Goal: Task Accomplishment & Management: Use online tool/utility

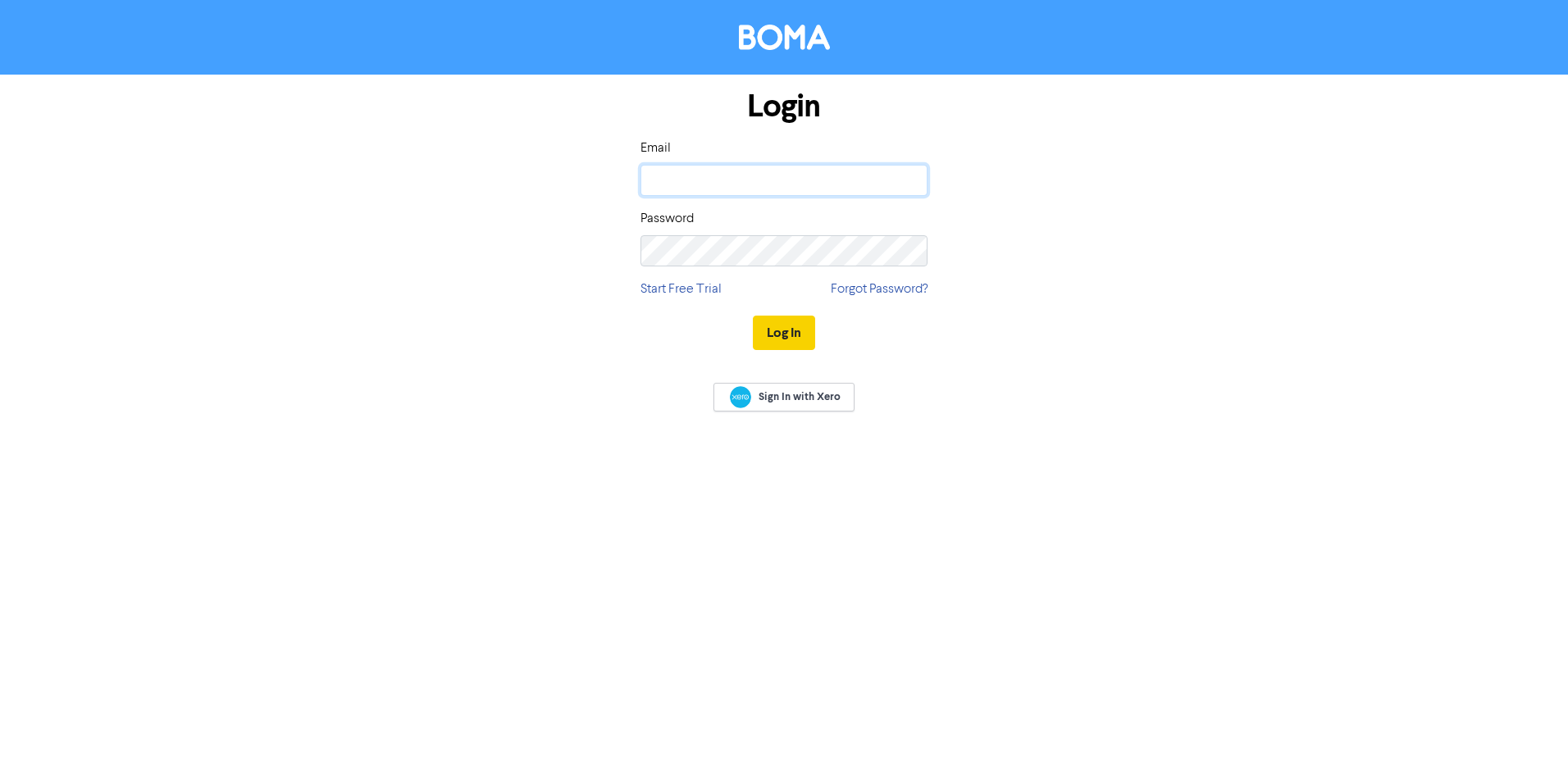
type input "[PERSON_NAME][EMAIL_ADDRESS][DOMAIN_NAME]"
click at [776, 329] on button "Log In" at bounding box center [784, 333] width 62 height 35
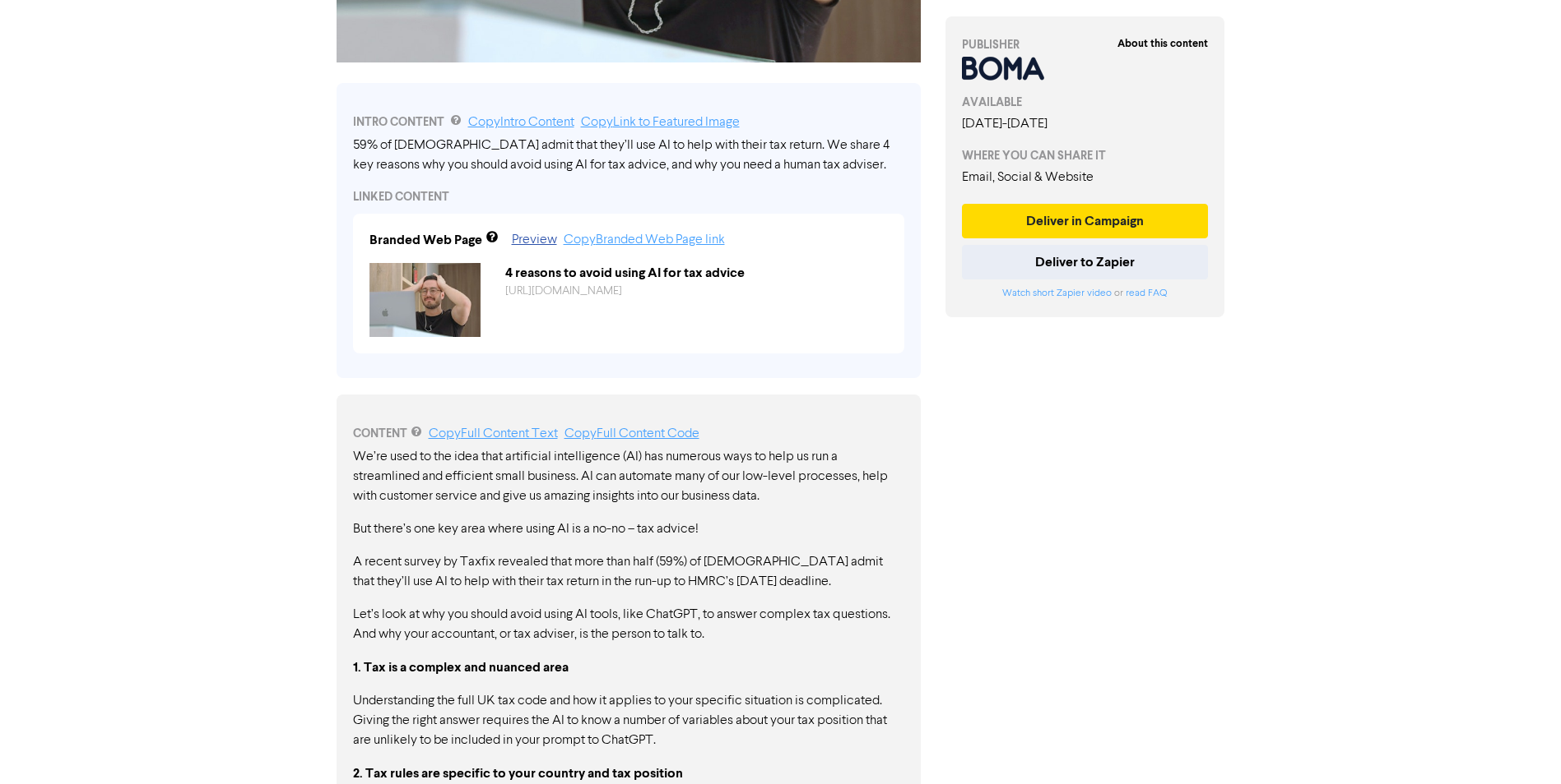
scroll to position [658, 0]
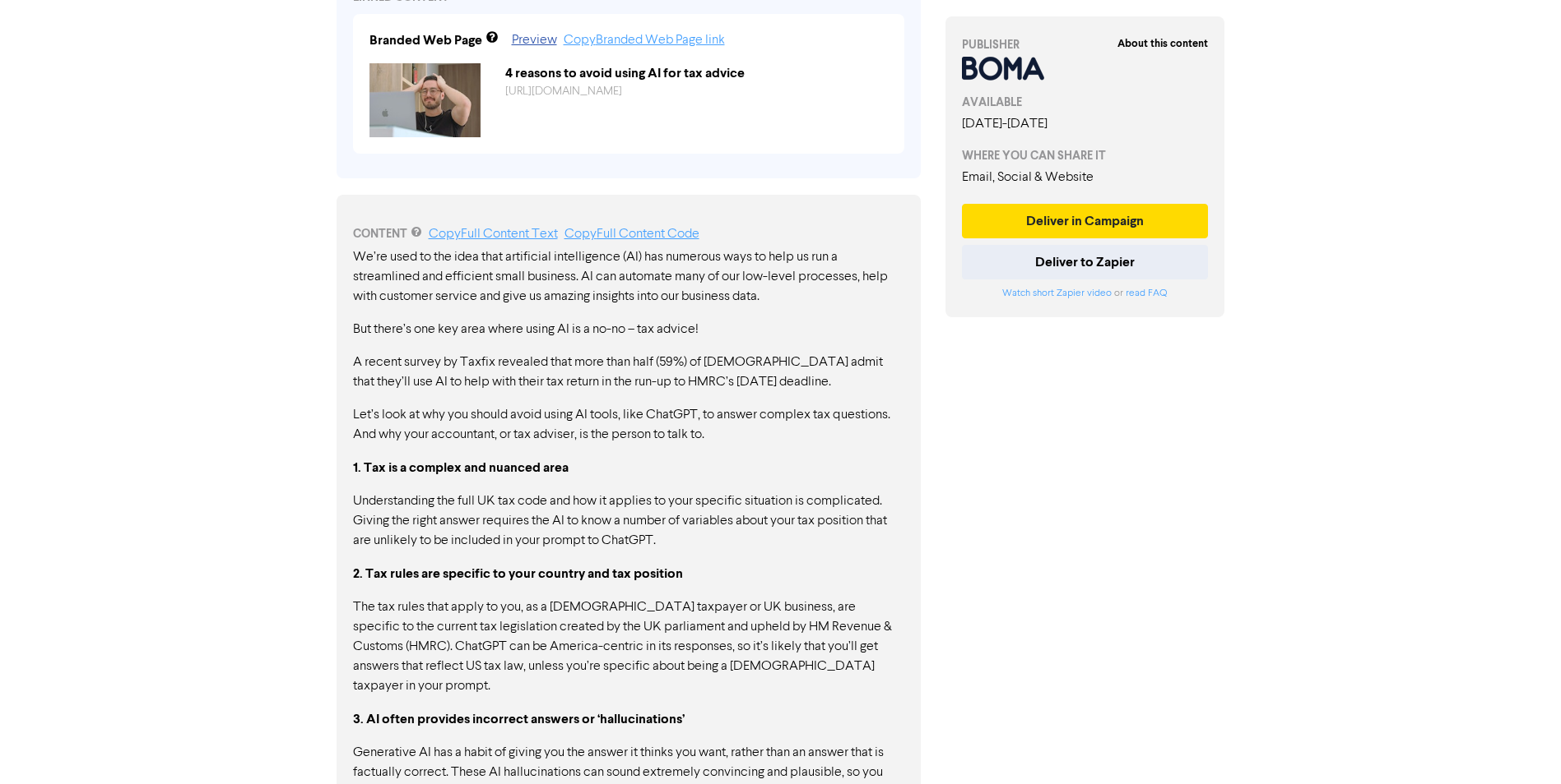
drag, startPoint x: 383, startPoint y: 510, endPoint x: 492, endPoint y: 579, distance: 129.0
click at [488, 566] on div "We’re used to the idea that artificial intelligence (AI) has numerous ways to h…" at bounding box center [628, 677] width 551 height 859
click at [504, 627] on p "The tax rules that apply to you, as a [DEMOGRAPHIC_DATA] taxpayer or UK busines…" at bounding box center [628, 646] width 551 height 99
drag, startPoint x: 413, startPoint y: 614, endPoint x: 600, endPoint y: 671, distance: 195.5
click at [600, 671] on p "The tax rules that apply to you, as a [DEMOGRAPHIC_DATA] taxpayer or UK busines…" at bounding box center [628, 646] width 551 height 99
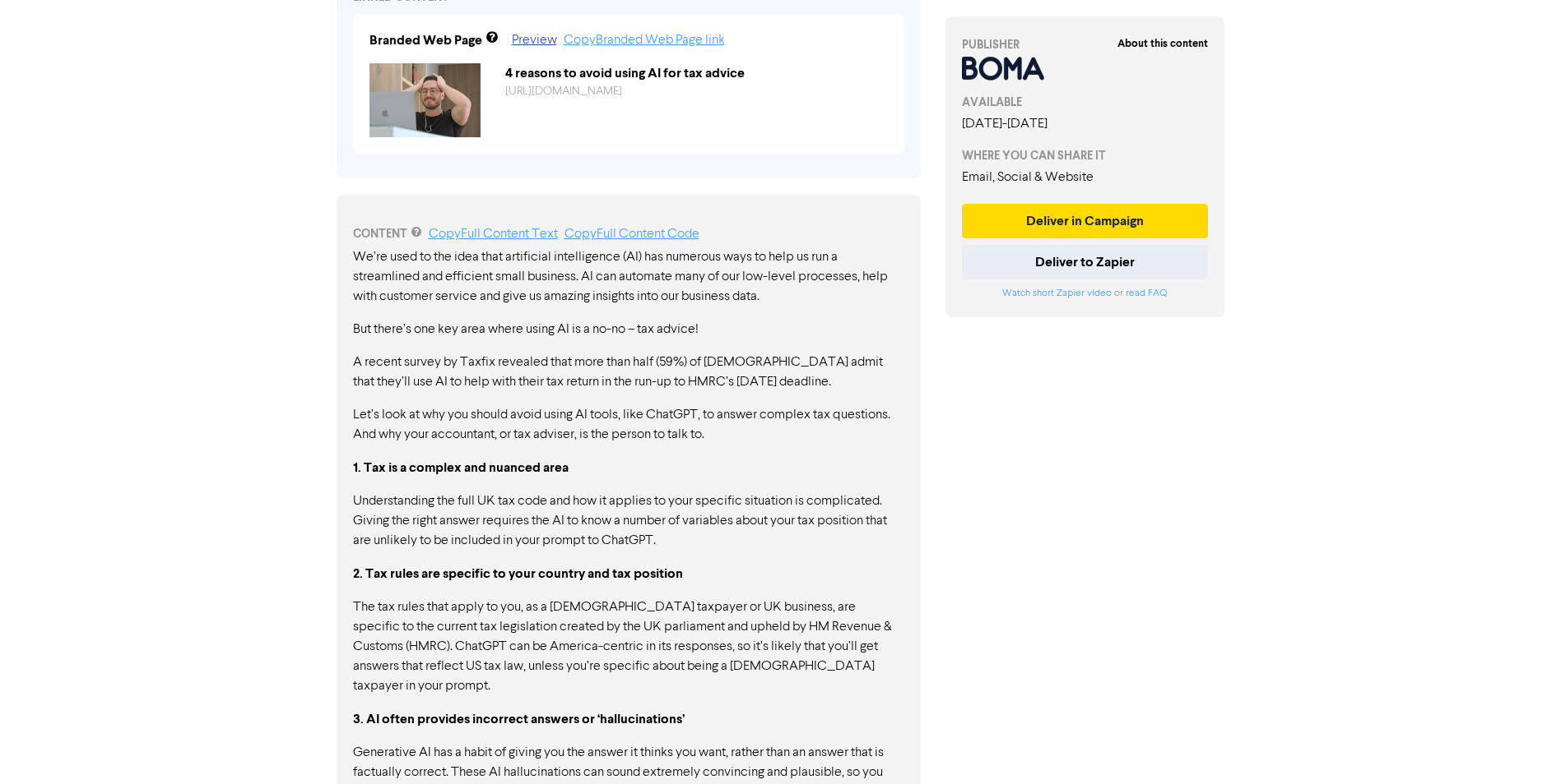
click at [600, 671] on p "The tax rules that apply to you, as a [DEMOGRAPHIC_DATA] taxpayer or UK busines…" at bounding box center [628, 646] width 551 height 99
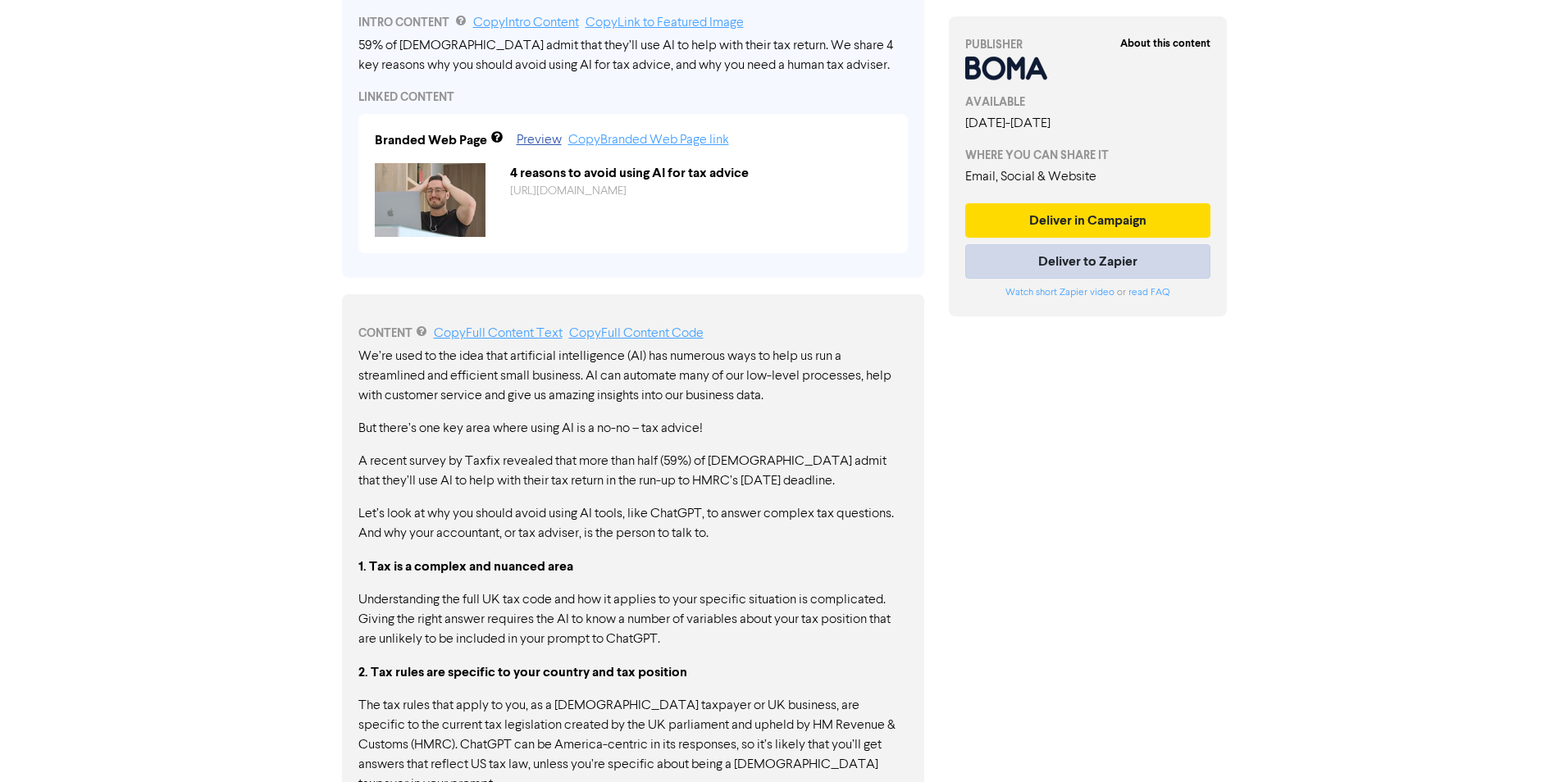
scroll to position [413, 0]
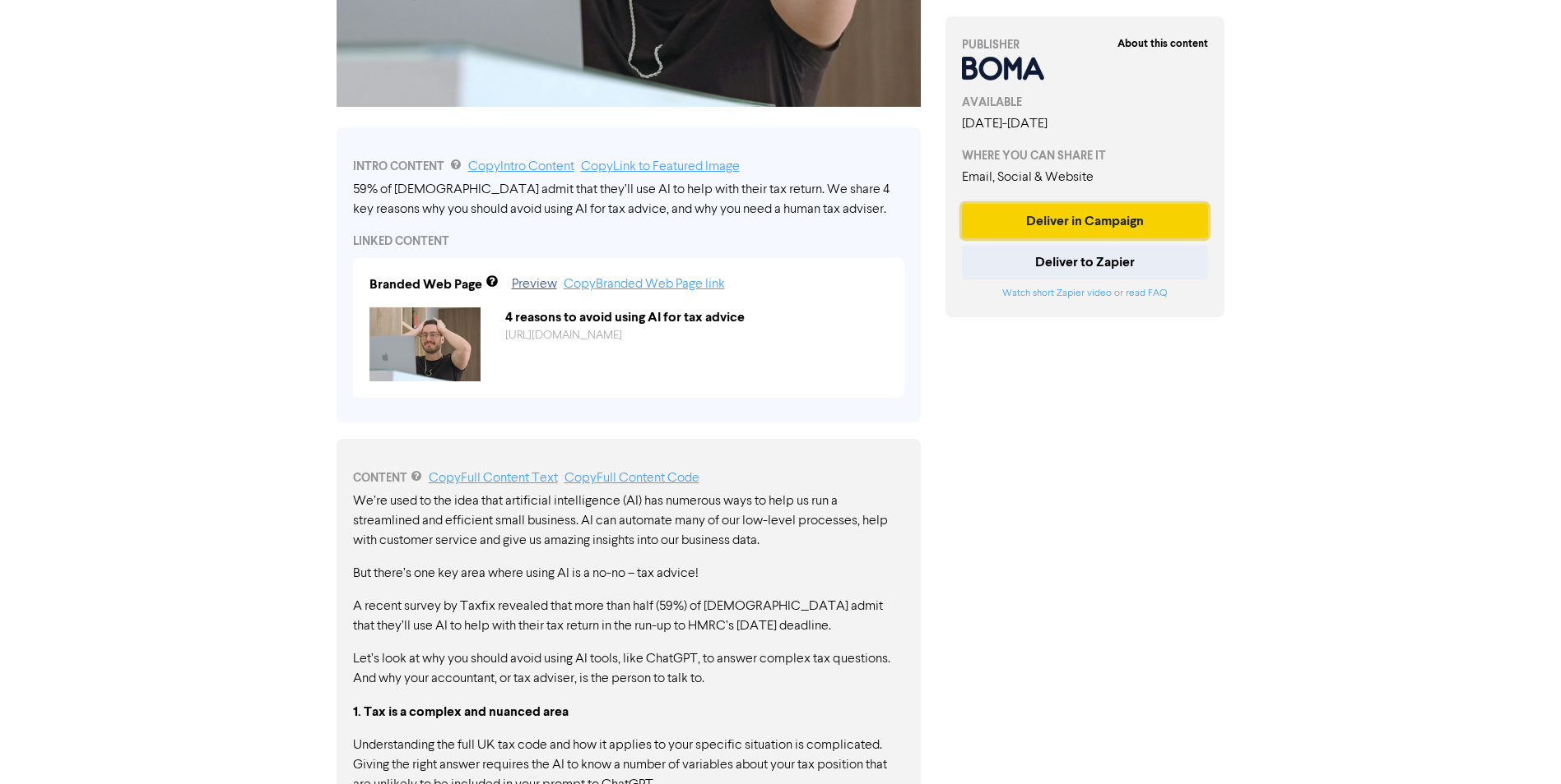
click at [1132, 239] on button "Deliver in Campaign" at bounding box center [1086, 221] width 247 height 35
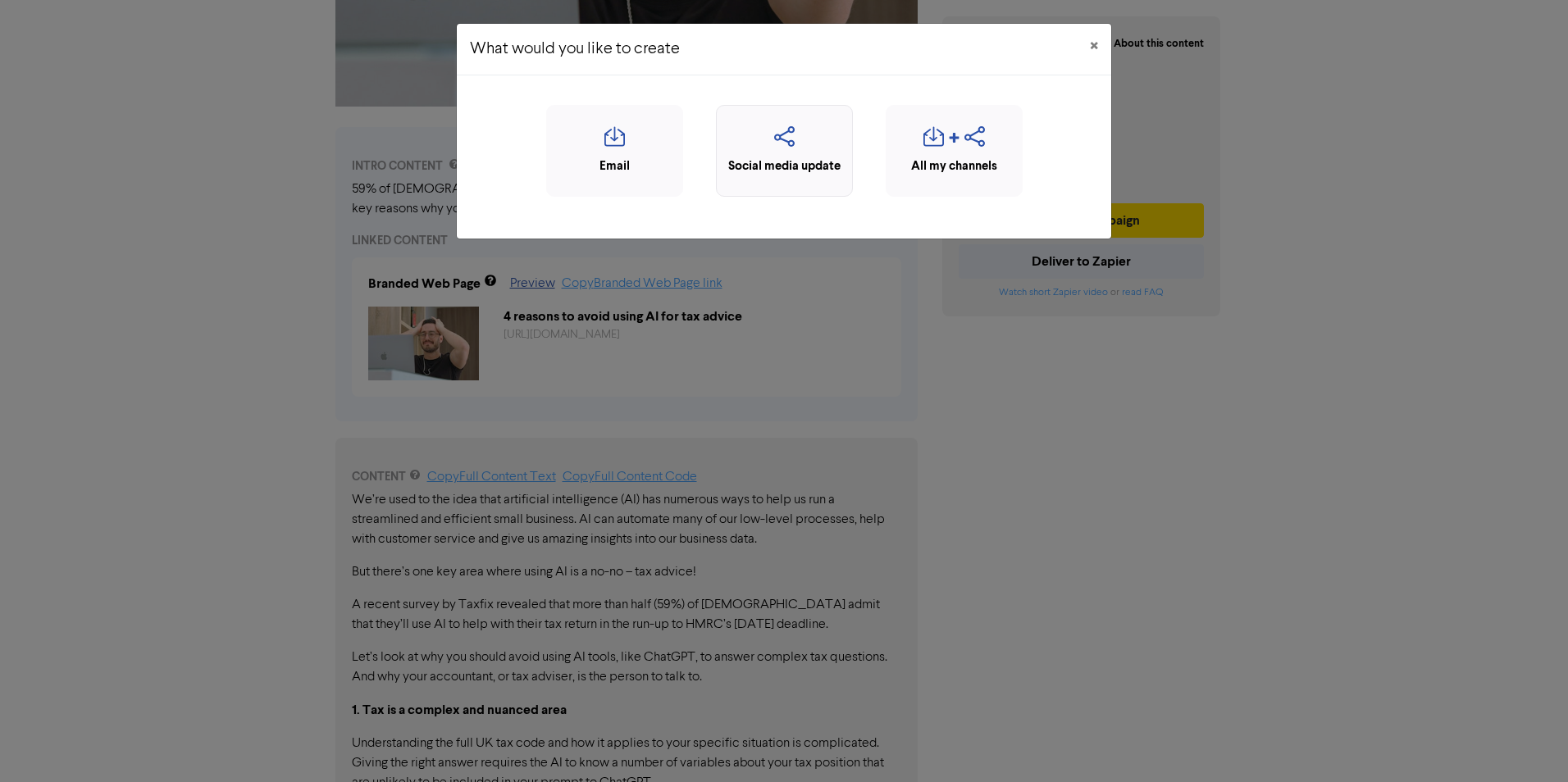
click at [792, 149] on icon "button" at bounding box center [784, 142] width 119 height 31
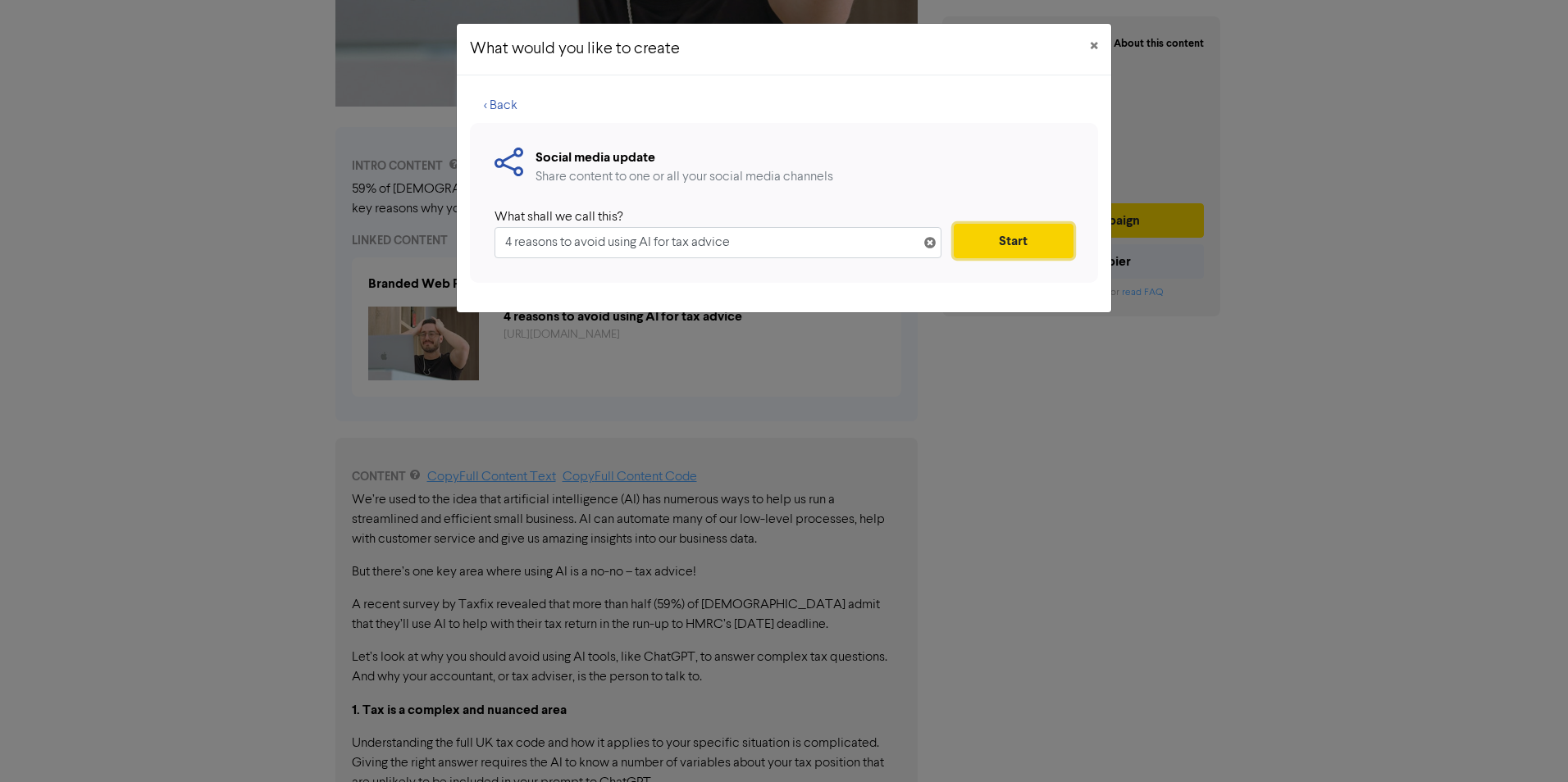
click at [1037, 238] on button "Start" at bounding box center [1013, 241] width 120 height 35
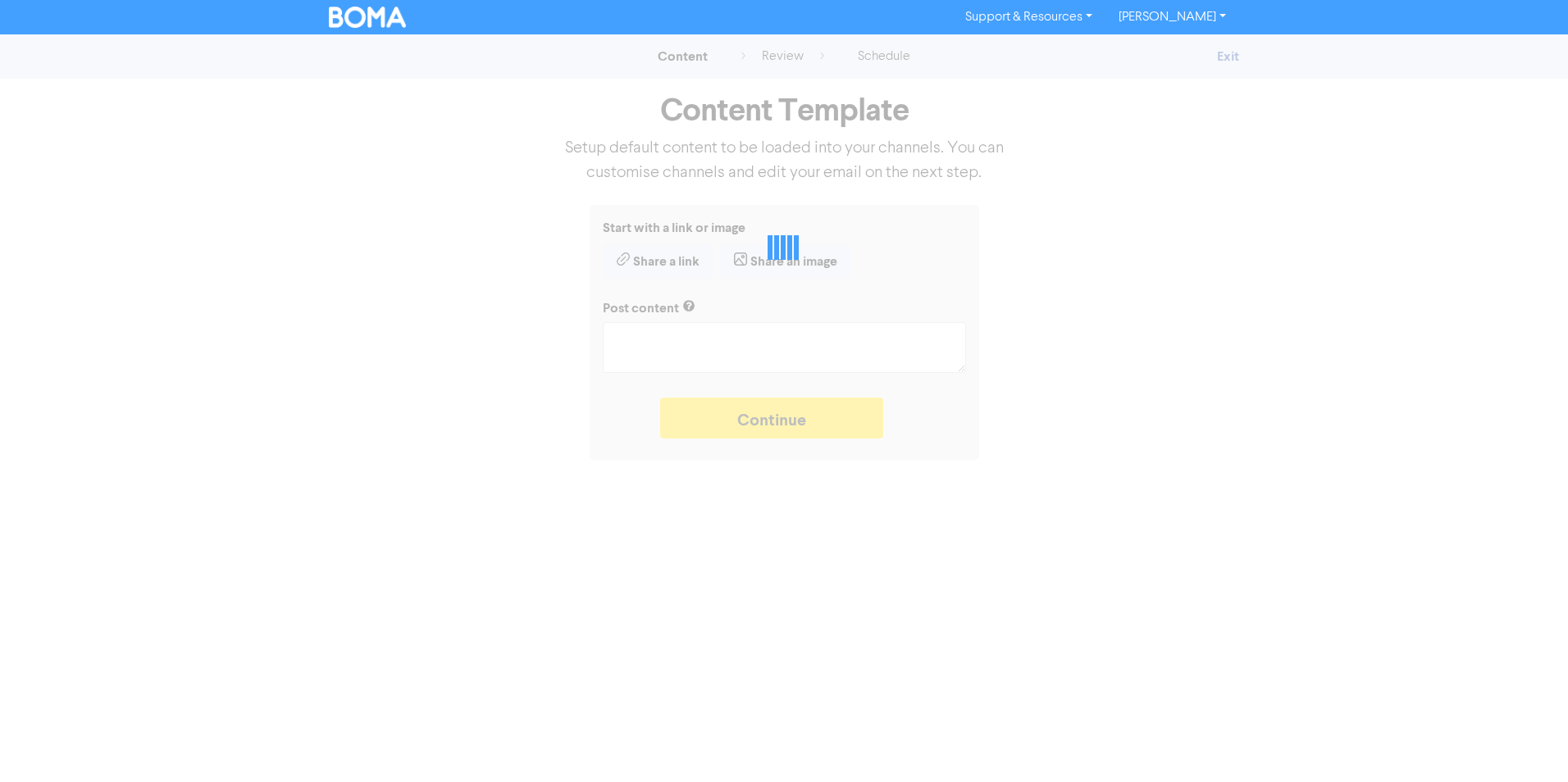
type textarea "x"
type textarea "59% of [DEMOGRAPHIC_DATA] admit that they’ll use AI to help with their tax retu…"
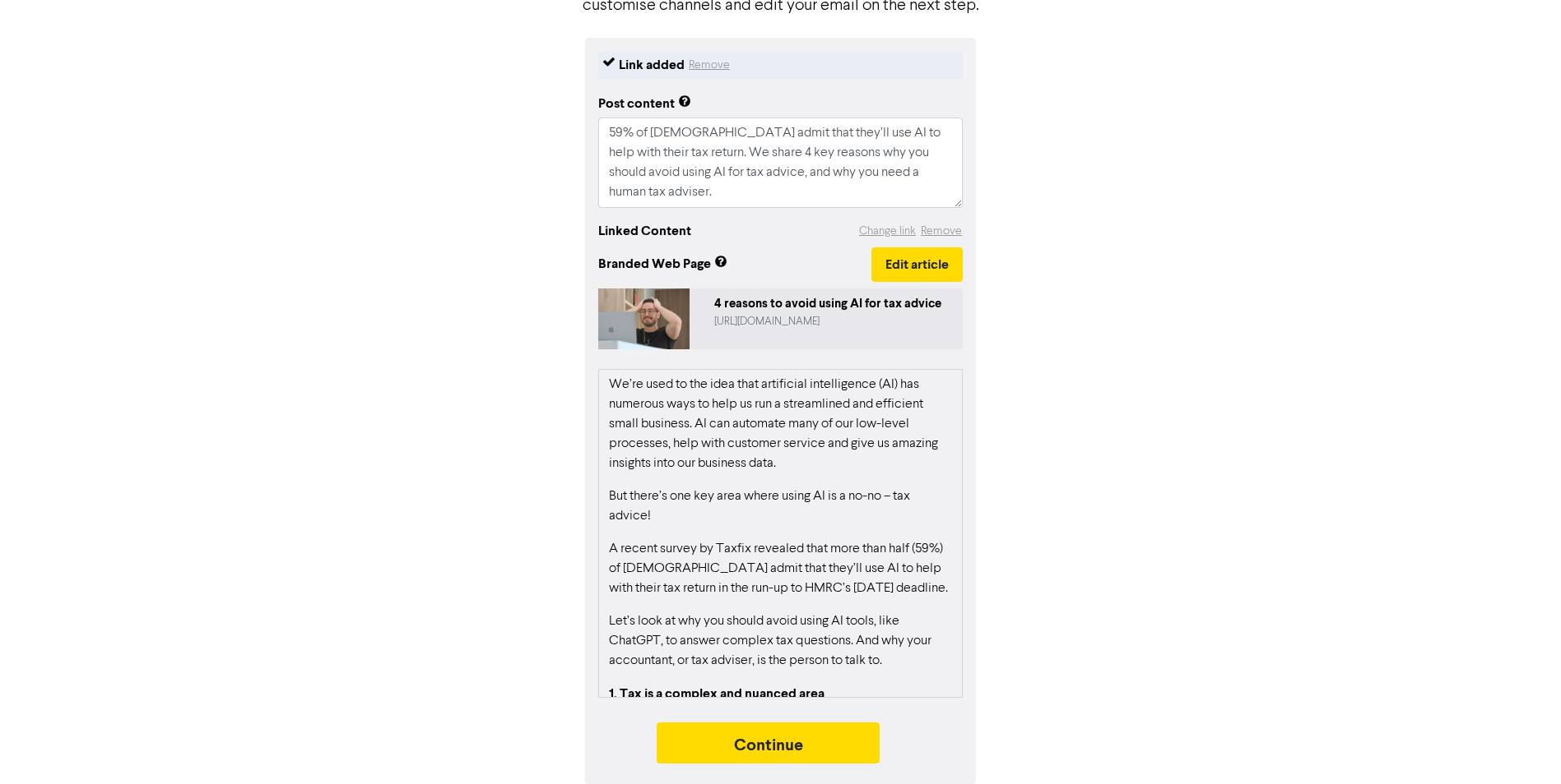
scroll to position [170, 0]
drag, startPoint x: 613, startPoint y: 131, endPoint x: 920, endPoint y: 178, distance: 310.6
click at [920, 178] on textarea "59% of [DEMOGRAPHIC_DATA] admit that they’ll use AI to help with their tax retu…" at bounding box center [780, 162] width 364 height 91
click at [1095, 207] on div "Link added Remove Post content 59% of [DEMOGRAPHIC_DATA] admit that they’ll use…" at bounding box center [781, 411] width 938 height 748
drag, startPoint x: 926, startPoint y: 172, endPoint x: 603, endPoint y: 124, distance: 326.5
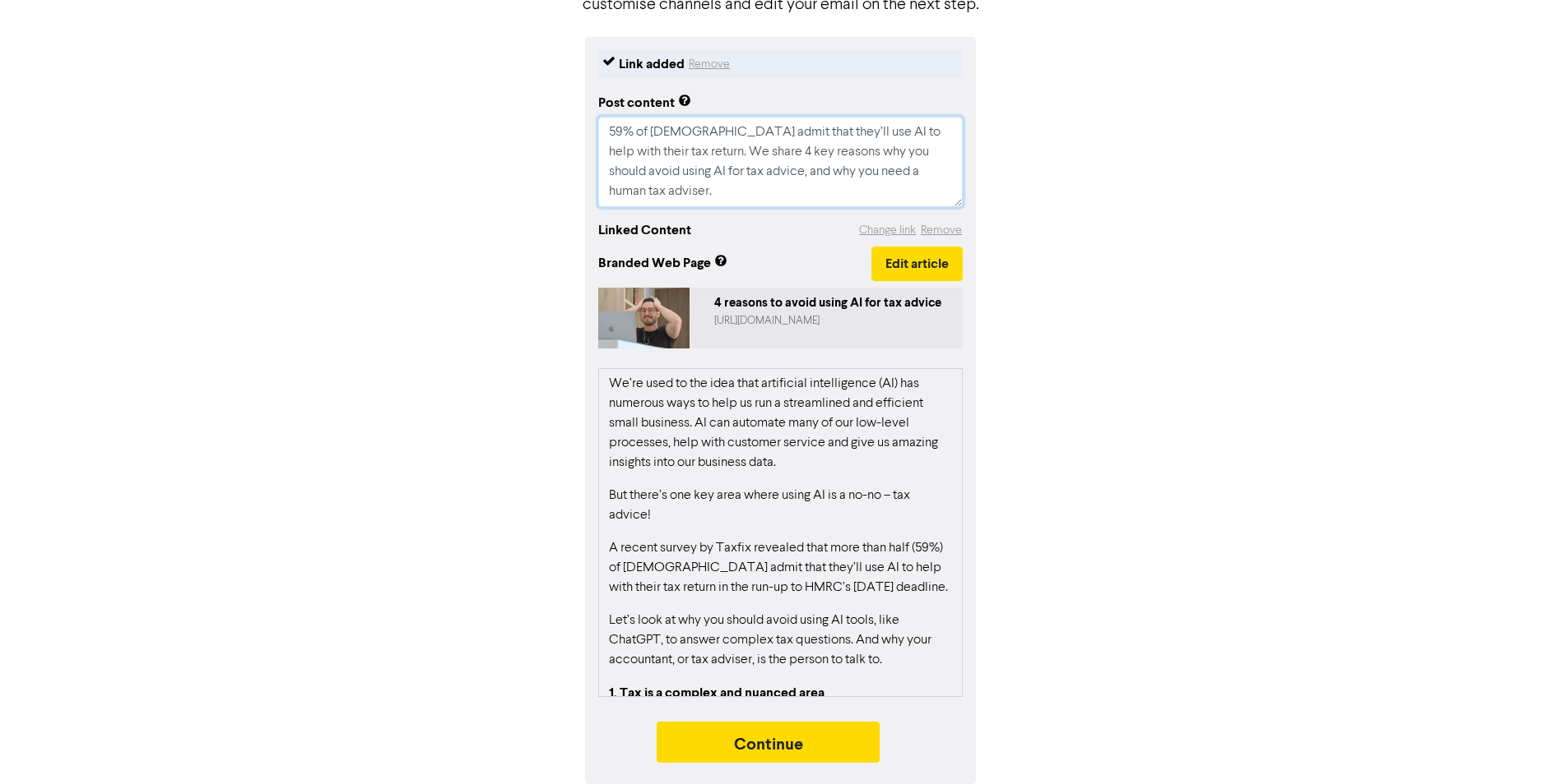
click at [603, 124] on textarea "59% of [DEMOGRAPHIC_DATA] admit that they’ll use AI to help with their tax retu…" at bounding box center [780, 162] width 364 height 91
click at [749, 154] on textarea "59% of [DEMOGRAPHIC_DATA] admit that they’ll use AI to help with their tax retu…" at bounding box center [780, 162] width 364 height 91
drag, startPoint x: 944, startPoint y: 171, endPoint x: 539, endPoint y: 104, distance: 410.5
click at [539, 104] on div "Link added Remove Post content 59% of [DEMOGRAPHIC_DATA] admit that they’ll use…" at bounding box center [781, 411] width 938 height 748
click at [481, 152] on div "Link added Remove Post content 59% of [DEMOGRAPHIC_DATA] admit that they’ll use…" at bounding box center [781, 411] width 938 height 748
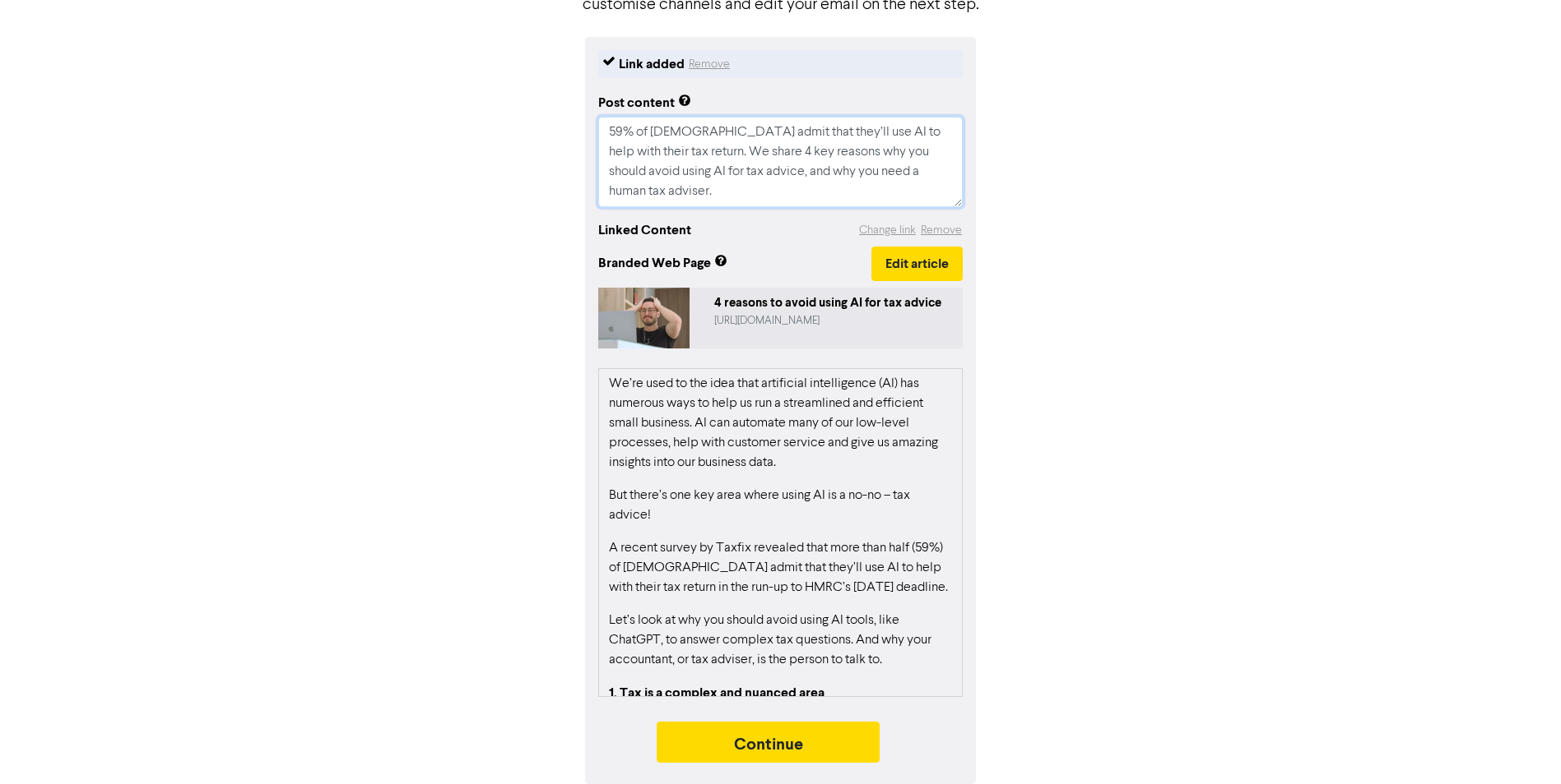
drag, startPoint x: 863, startPoint y: 164, endPoint x: 552, endPoint y: 97, distance: 318.1
click at [552, 97] on div "Link added Remove Post content 59% of [DEMOGRAPHIC_DATA] admit that they’ll use…" at bounding box center [781, 411] width 938 height 748
click at [480, 132] on div "Link added Remove Post content 59% of [DEMOGRAPHIC_DATA] admit that they’ll use…" at bounding box center [781, 411] width 938 height 748
click at [864, 148] on textarea "59% of [DEMOGRAPHIC_DATA] admit that they’ll use AI to help with their tax retu…" at bounding box center [780, 162] width 364 height 91
drag, startPoint x: 941, startPoint y: 176, endPoint x: 556, endPoint y: 124, distance: 388.5
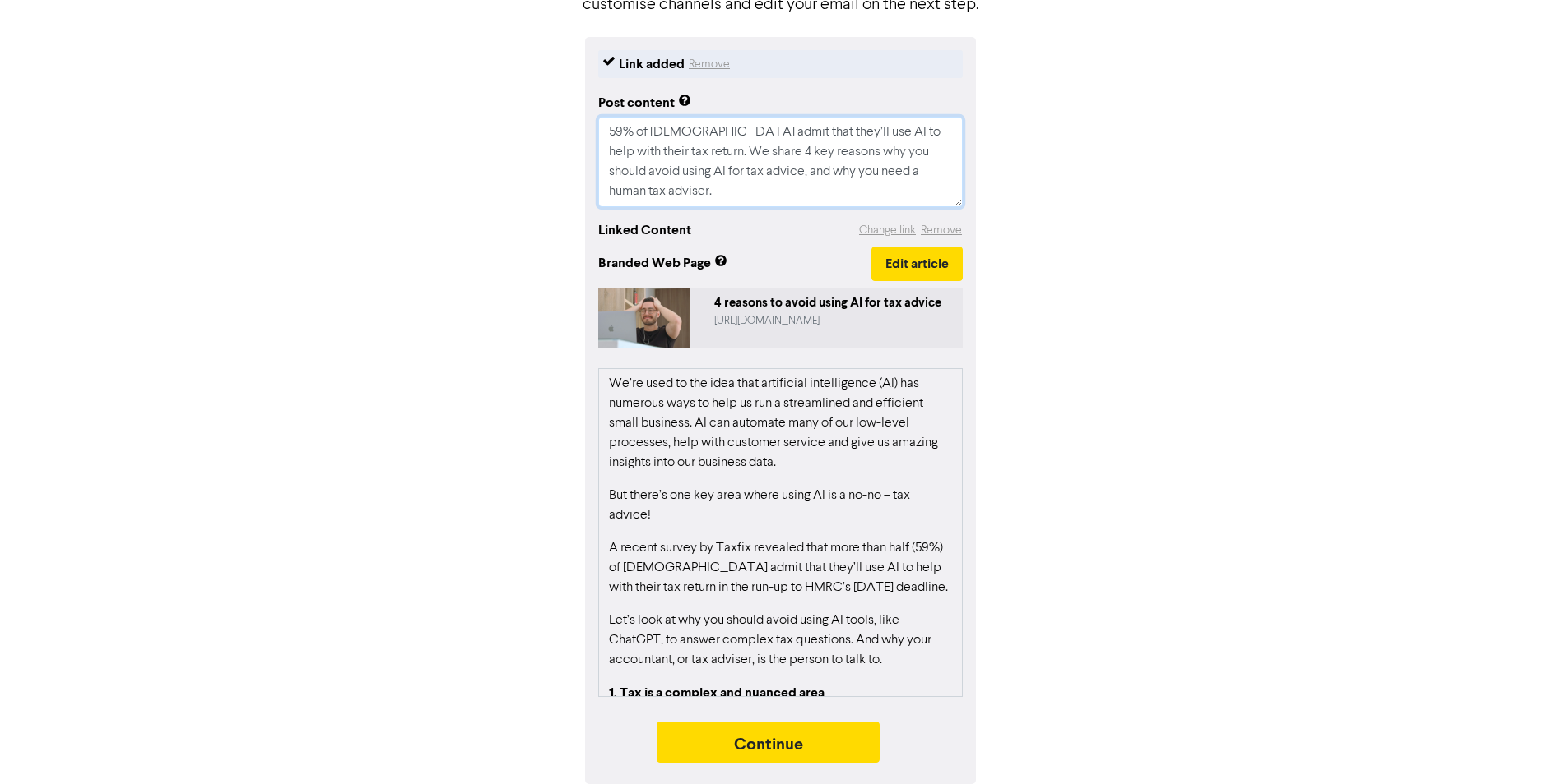
click at [556, 124] on div "Link added Remove Post content 59% of [DEMOGRAPHIC_DATA] admit that they’ll use…" at bounding box center [781, 411] width 938 height 748
click at [561, 171] on div "Link added Remove Post content 59% of [DEMOGRAPHIC_DATA] admit that they’ll use…" at bounding box center [781, 411] width 938 height 748
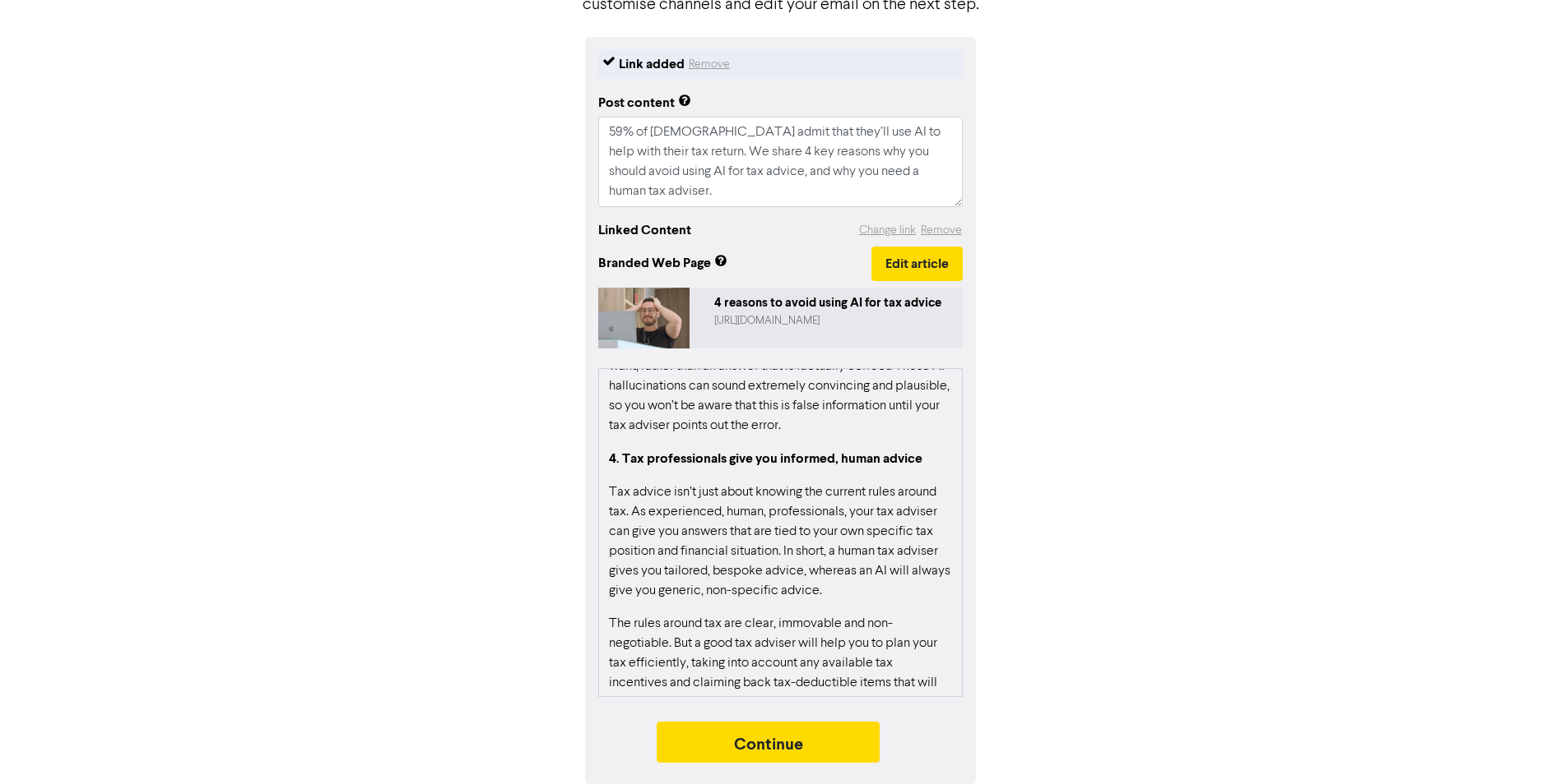
scroll to position [950, 0]
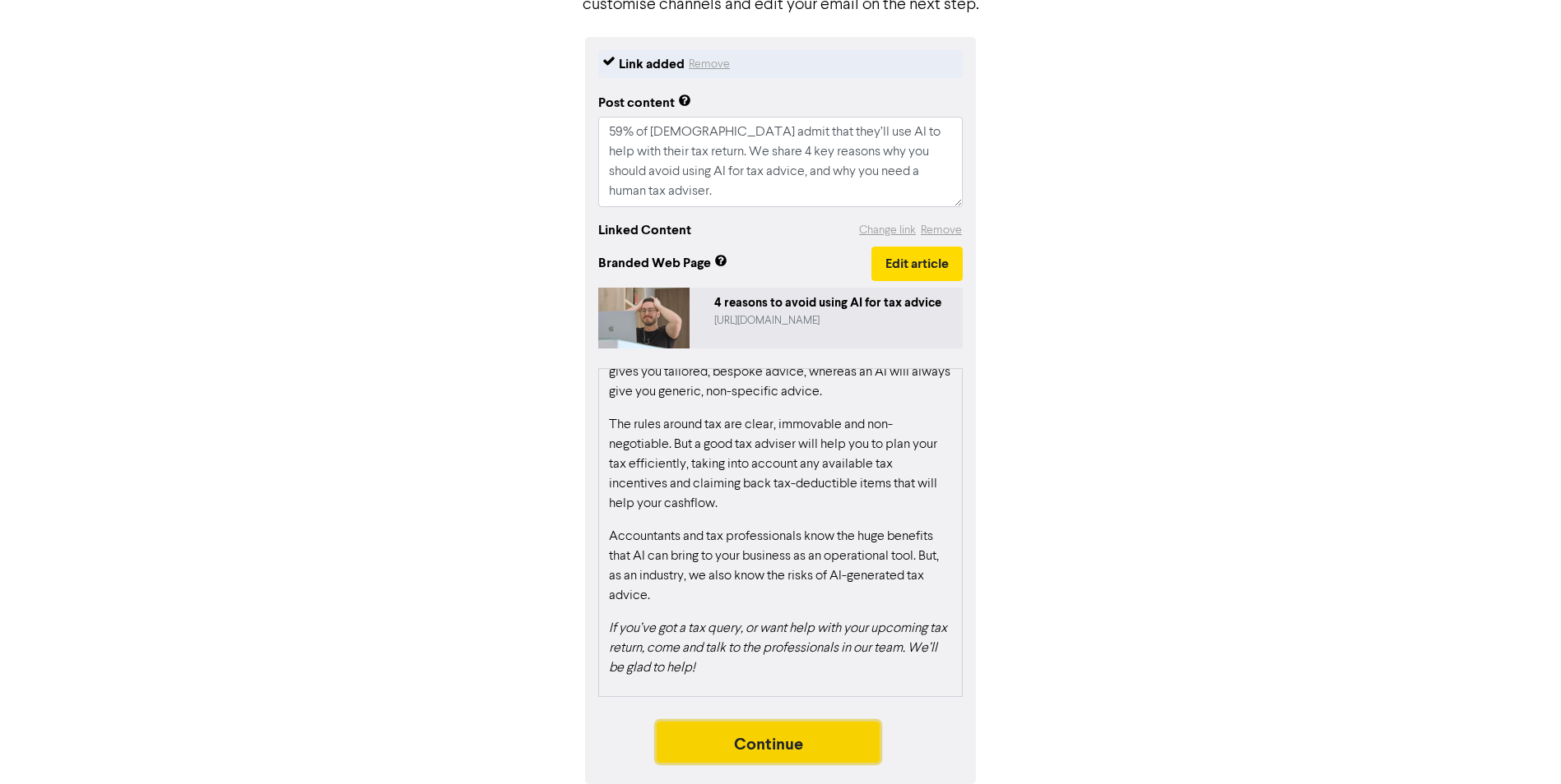
click at [784, 733] on button "Continue" at bounding box center [769, 742] width 224 height 41
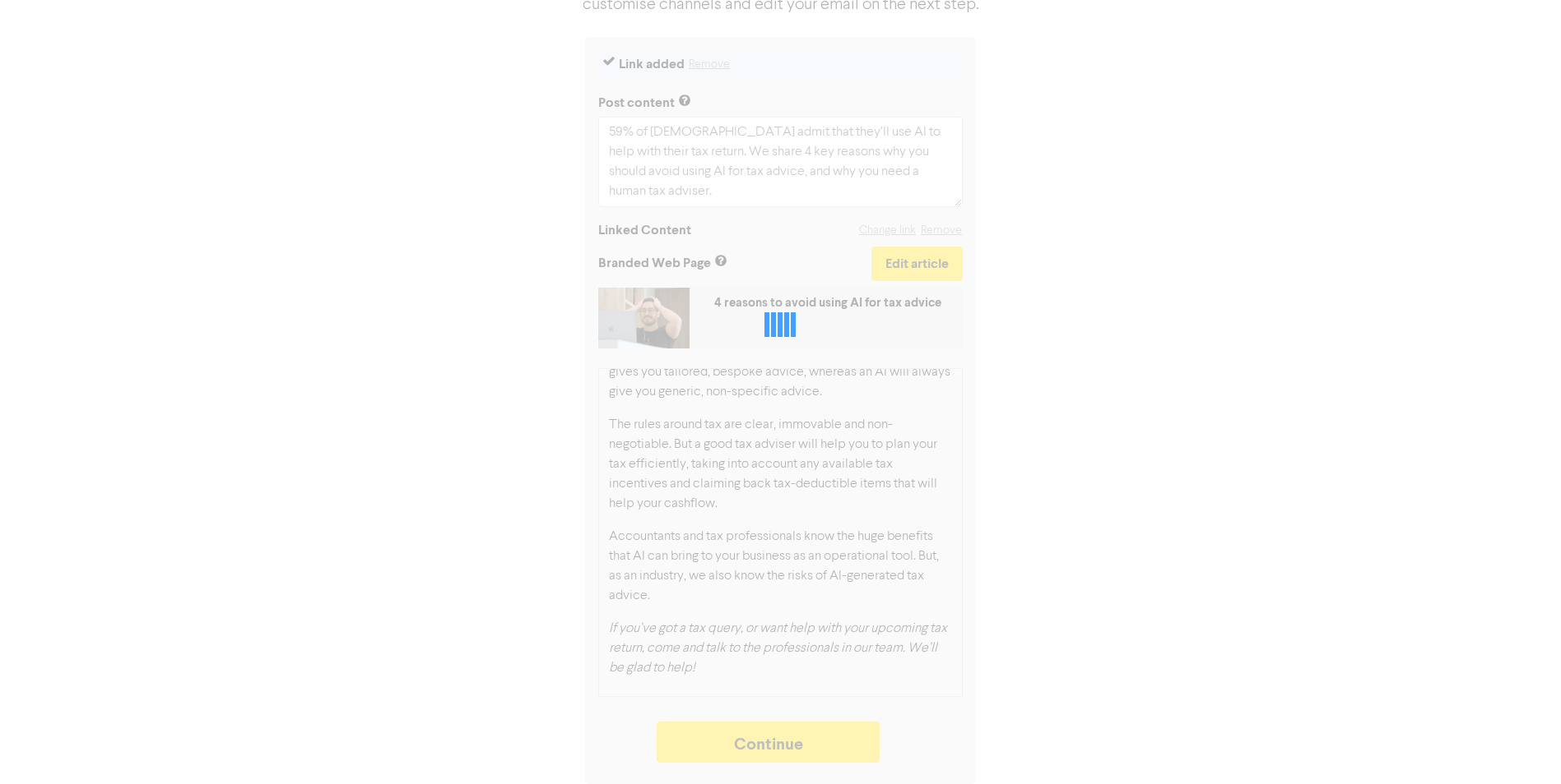
type textarea "x"
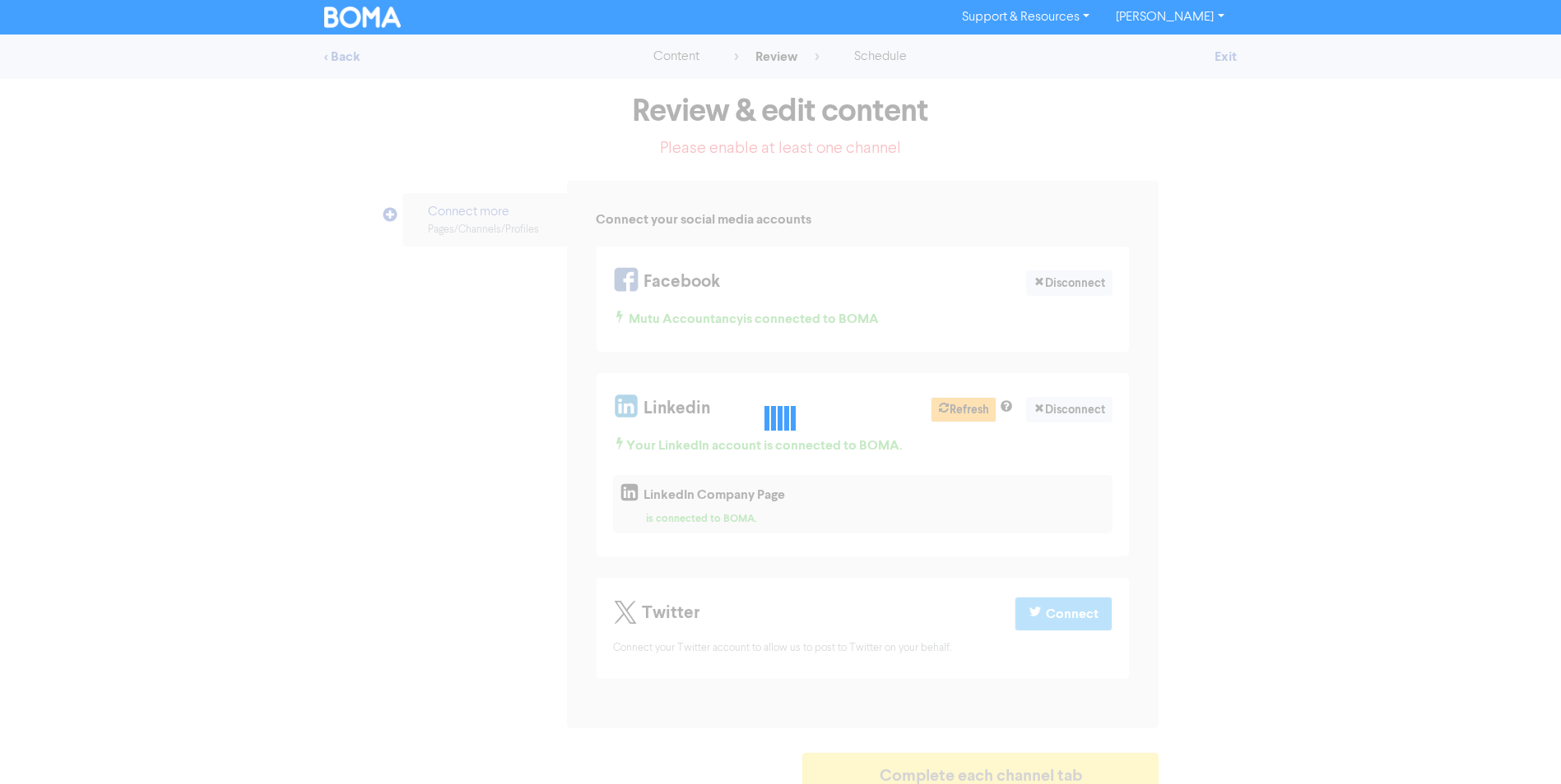
select select "LEARN_MORE"
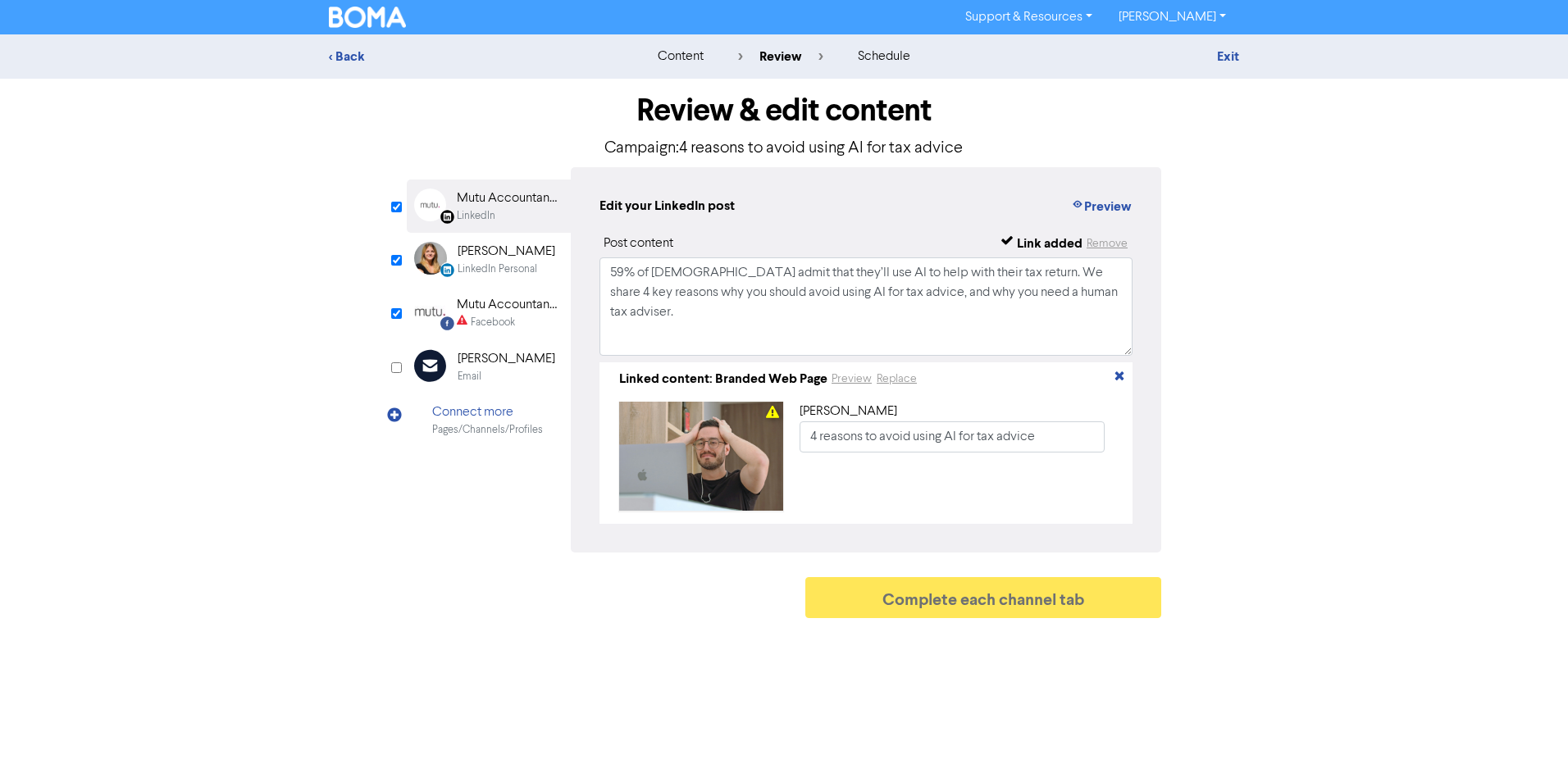
click at [489, 329] on div "Facebook" at bounding box center [493, 323] width 44 height 16
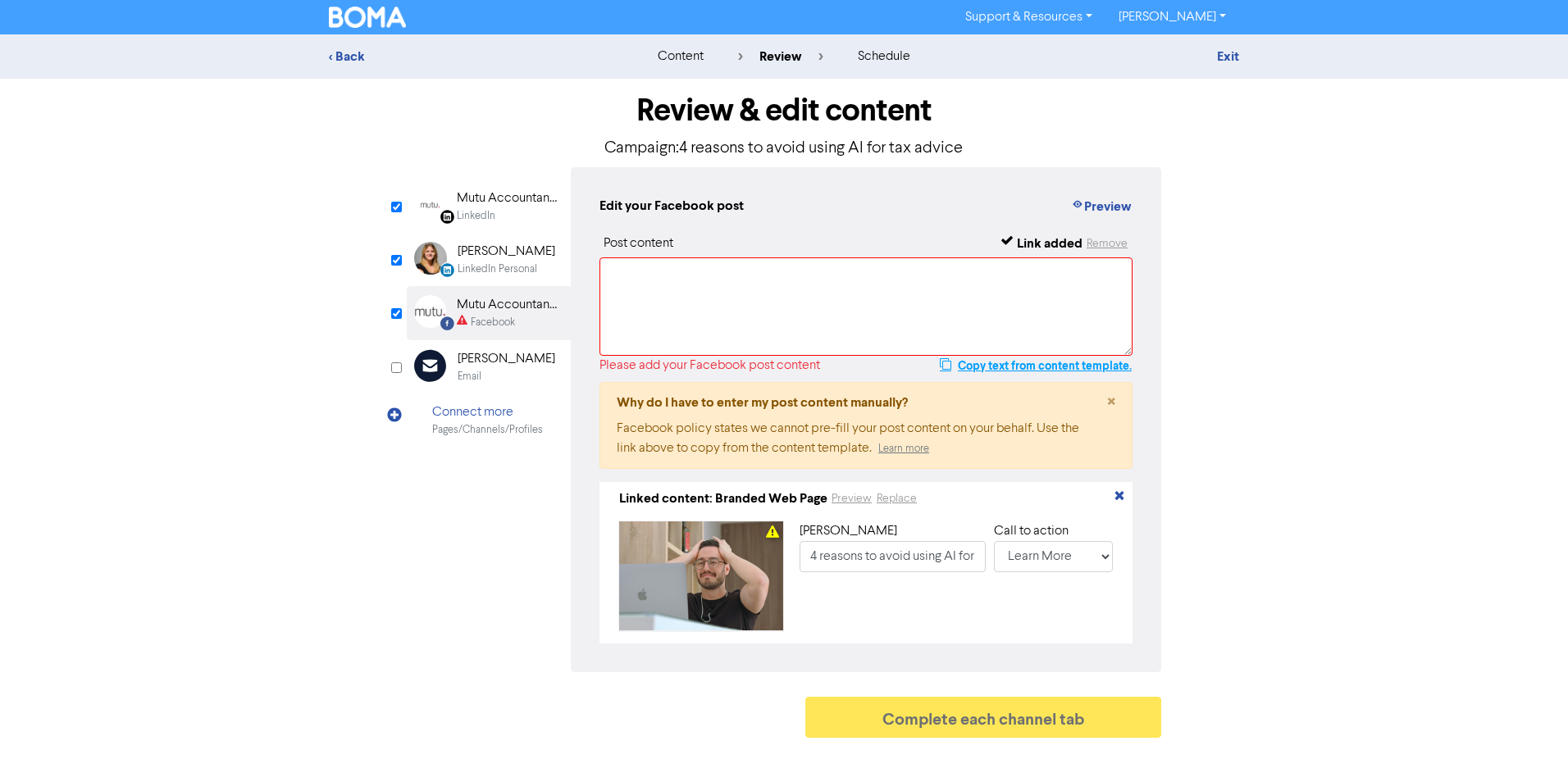
click at [1037, 366] on button "Copy text from content template." at bounding box center [1035, 366] width 194 height 19
click at [799, 283] on textarea at bounding box center [866, 306] width 533 height 98
paste textarea "59% of [DEMOGRAPHIC_DATA] admit that they’ll use AI to help with their tax retu…"
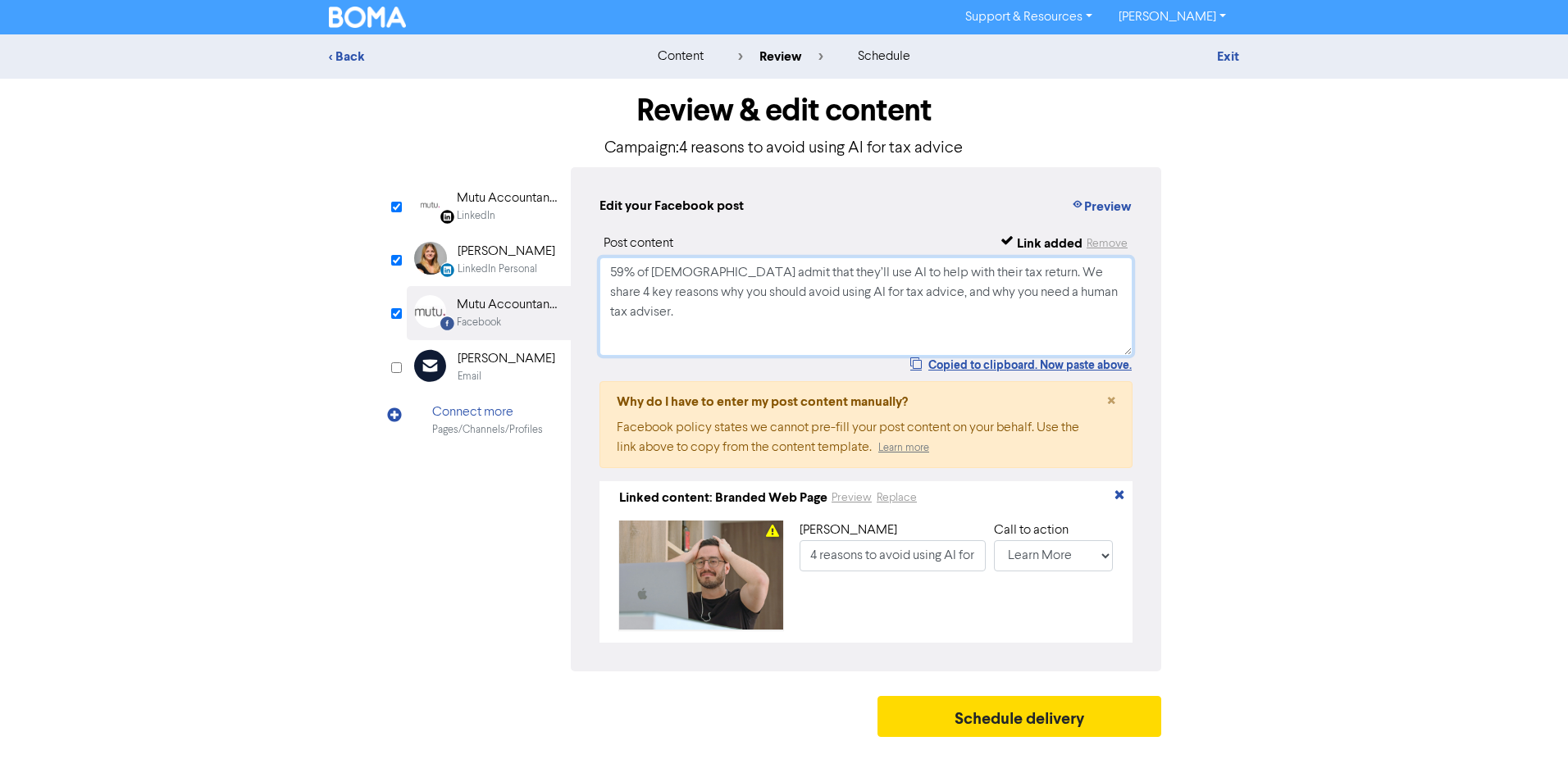
type textarea "59% of [DEMOGRAPHIC_DATA] admit that they’ll use AI to help with their tax retu…"
click at [1319, 438] on div "< Back content review schedule Exit Review & edit content Campaign: 4 reasons t…" at bounding box center [784, 390] width 1568 height 711
click at [1028, 719] on button "Schedule delivery" at bounding box center [1019, 716] width 283 height 41
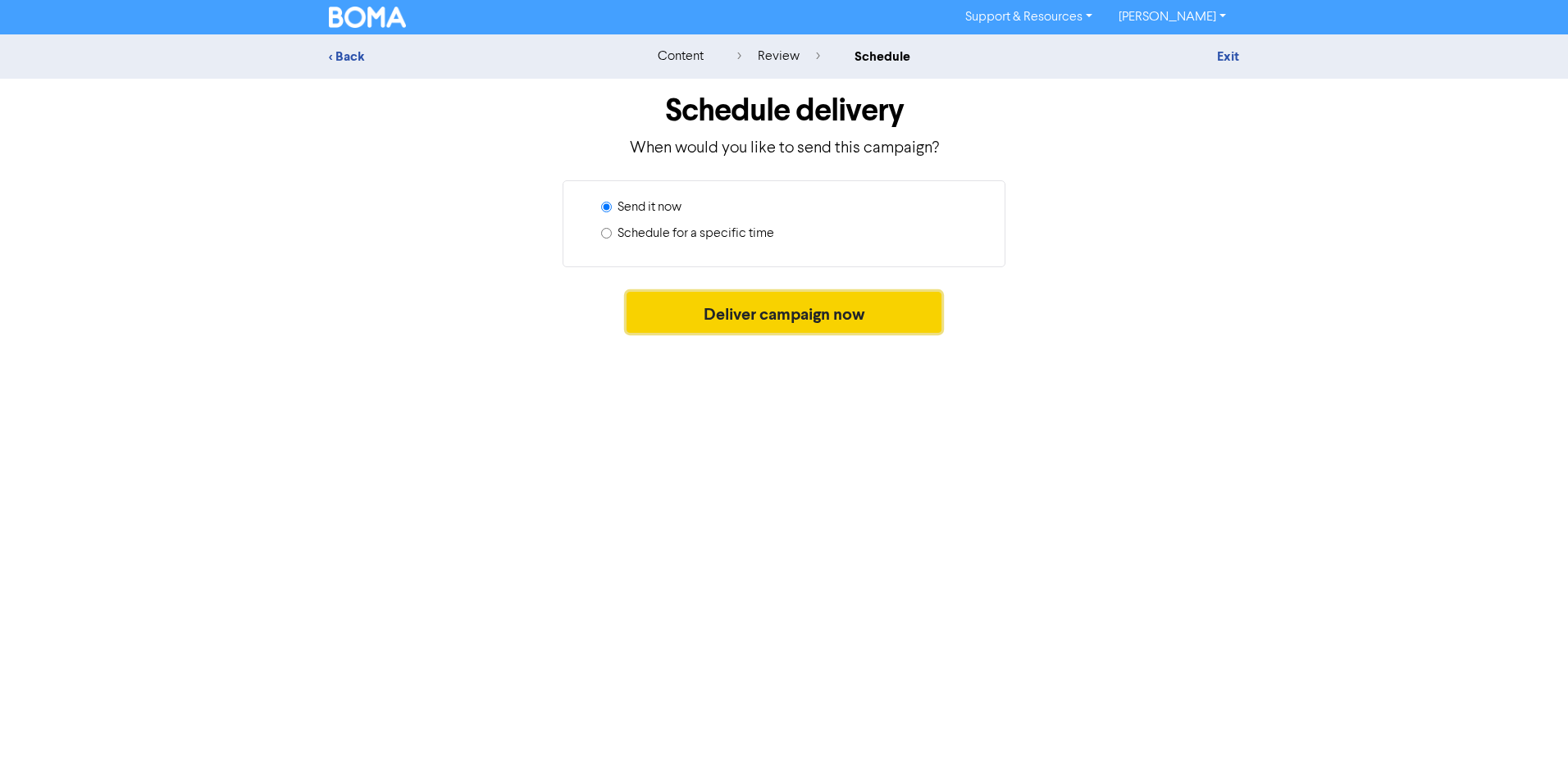
click at [740, 319] on button "Deliver campaign now" at bounding box center [784, 313] width 316 height 41
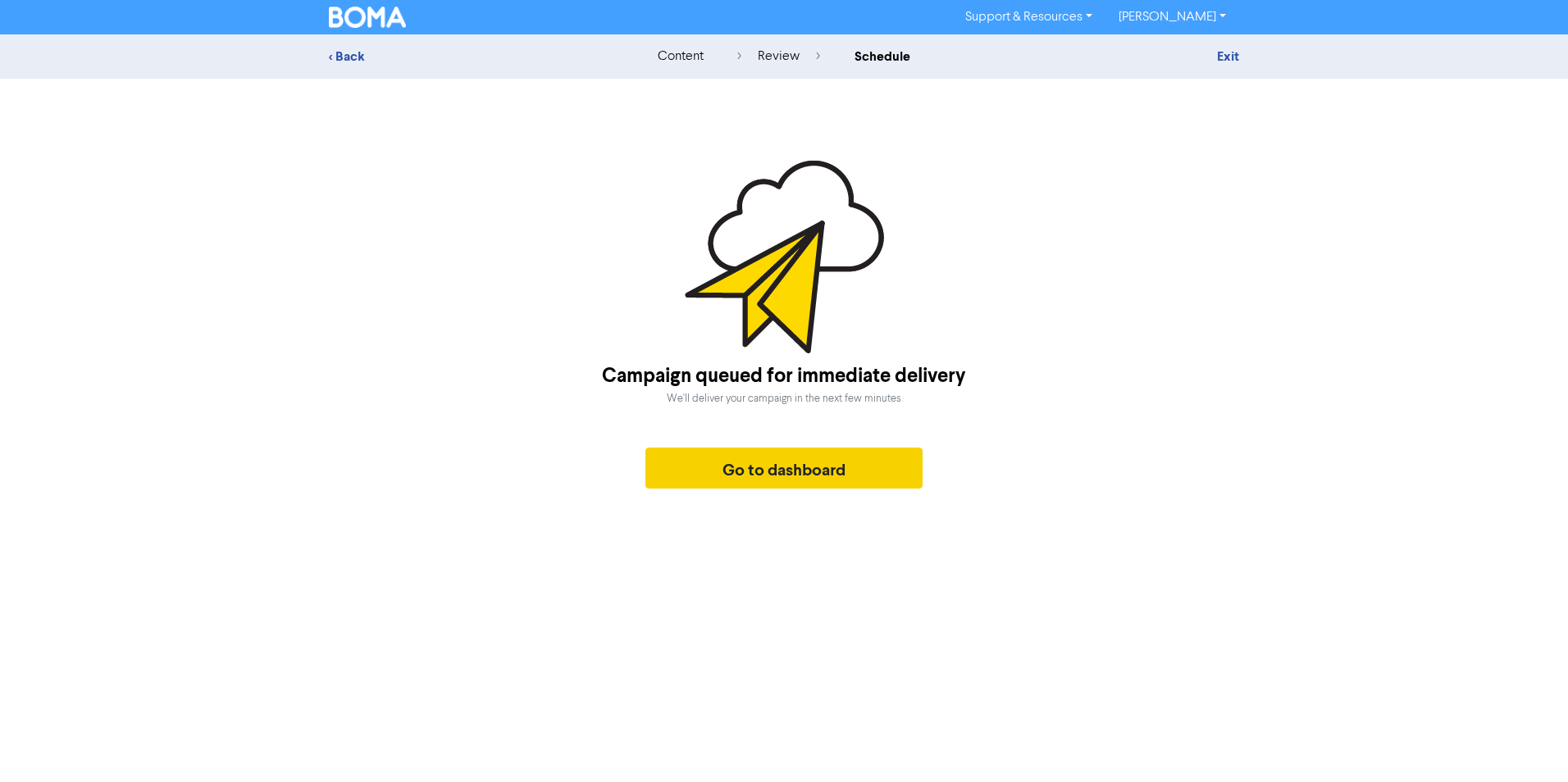
click at [792, 290] on img at bounding box center [784, 258] width 199 height 193
click at [838, 468] on button "Go to dashboard" at bounding box center [784, 468] width 277 height 41
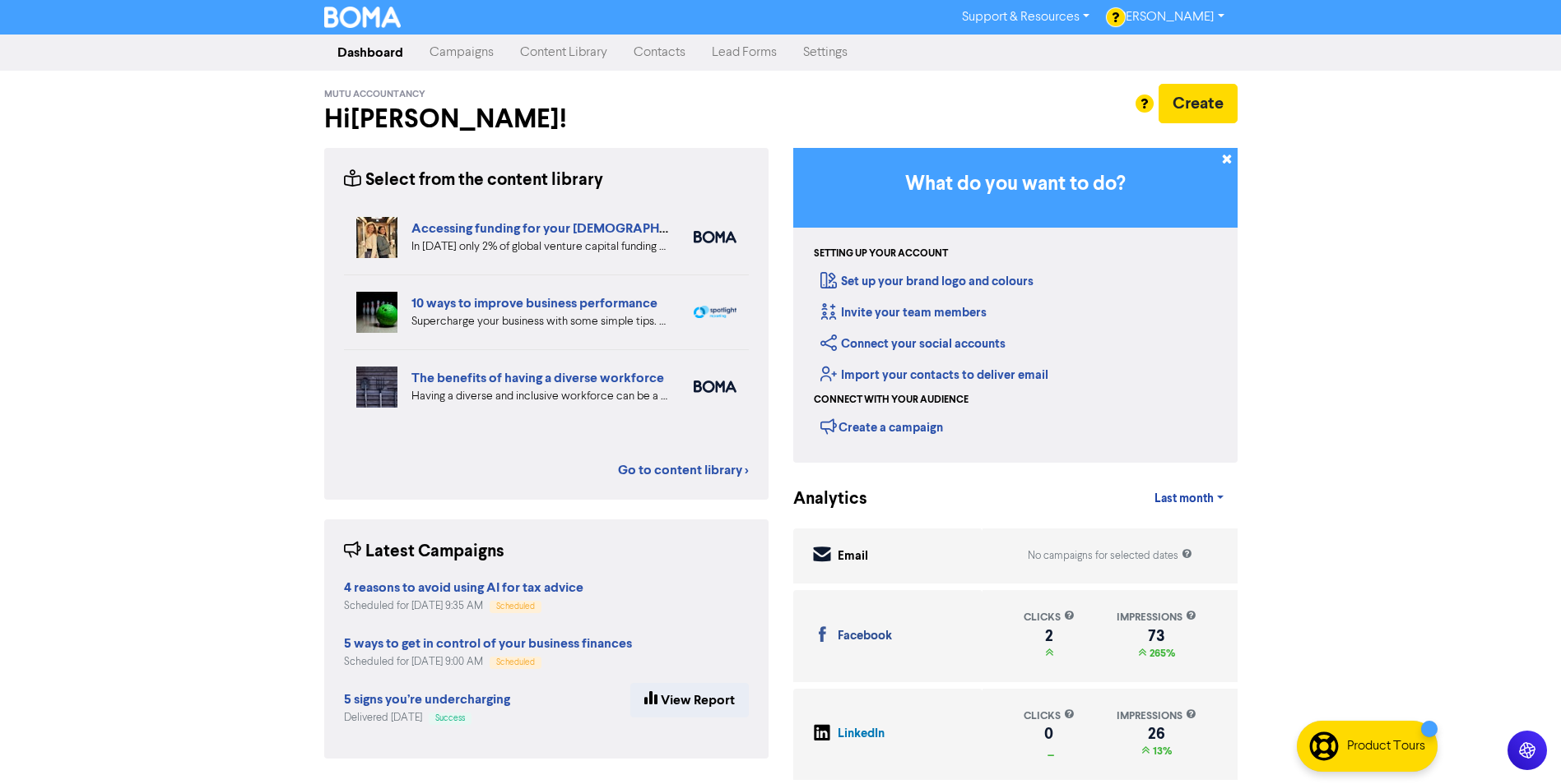
click at [456, 60] on link "Campaigns" at bounding box center [462, 52] width 91 height 33
